Goal: Task Accomplishment & Management: Manage account settings

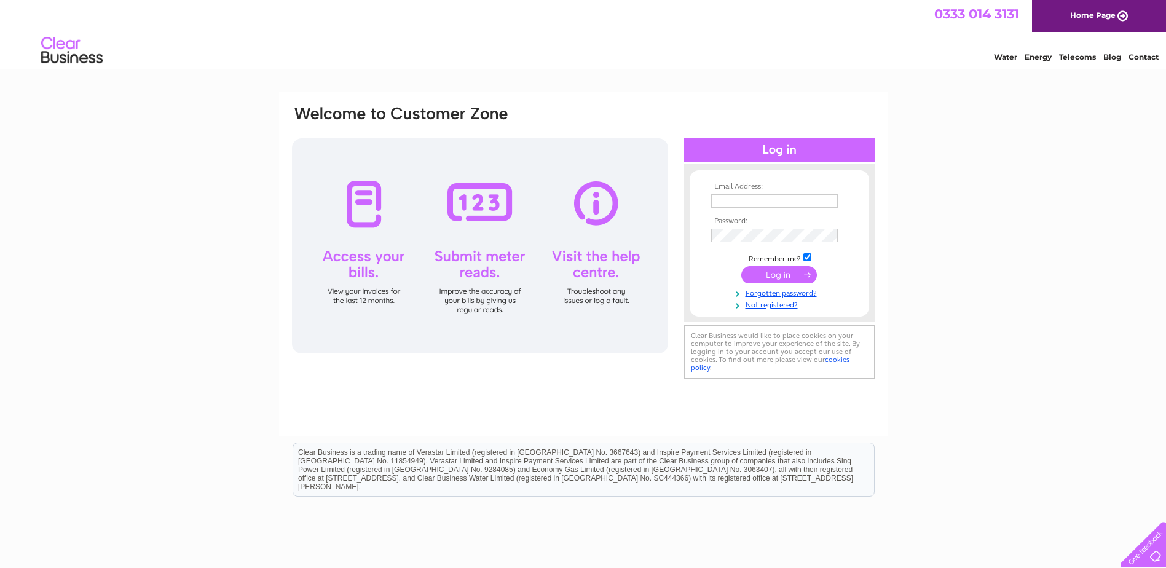
type input "[EMAIL_ADDRESS][DOMAIN_NAME]"
click at [768, 280] on input "submit" at bounding box center [779, 274] width 76 height 17
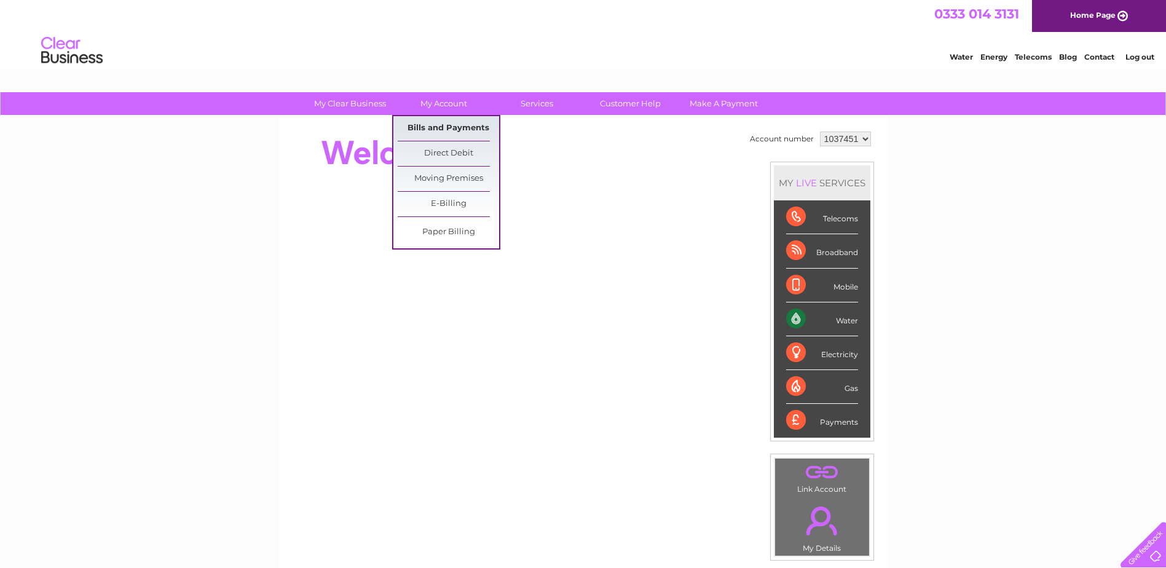
click at [437, 125] on link "Bills and Payments" at bounding box center [448, 128] width 101 height 25
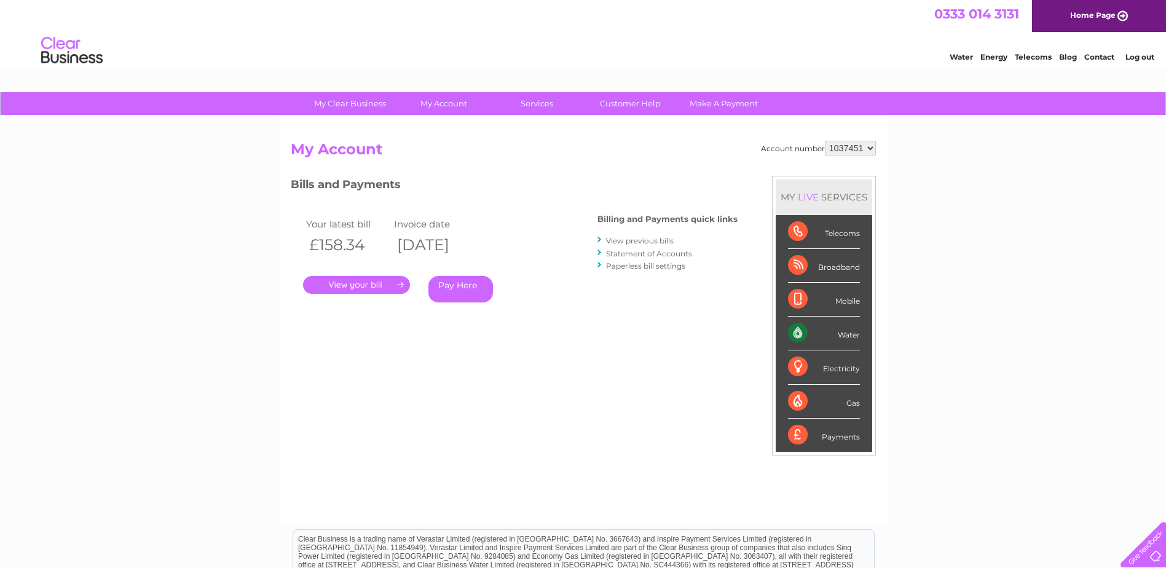
click at [350, 286] on link "." at bounding box center [356, 285] width 107 height 18
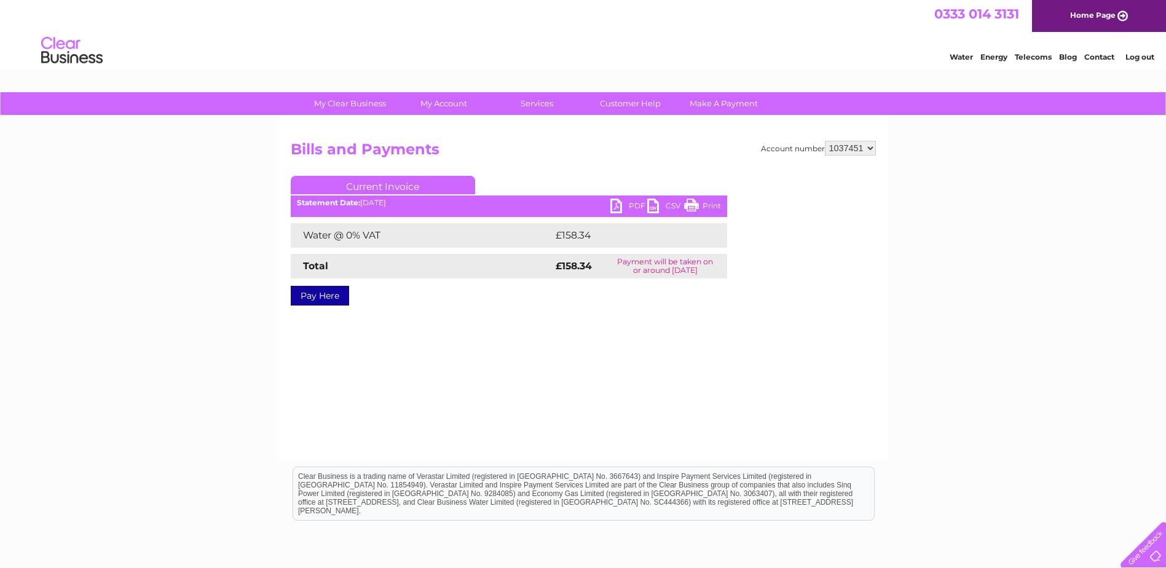
click at [618, 207] on link "PDF" at bounding box center [628, 208] width 37 height 18
